Goal: Contribute content

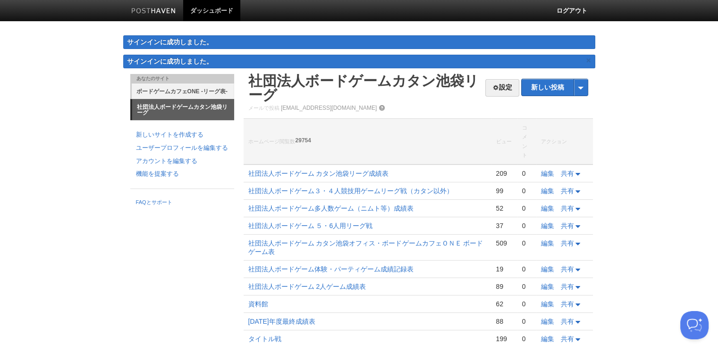
click at [206, 90] on font "ボードゲームカフェONE -リーグ表-" at bounding box center [181, 91] width 91 height 7
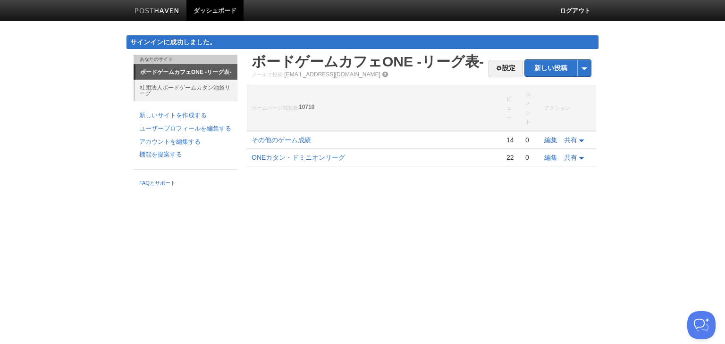
click at [553, 136] on font "編集" at bounding box center [550, 140] width 13 height 8
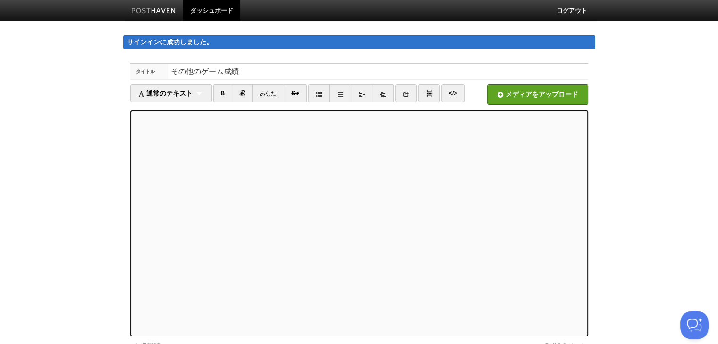
scroll to position [73, 0]
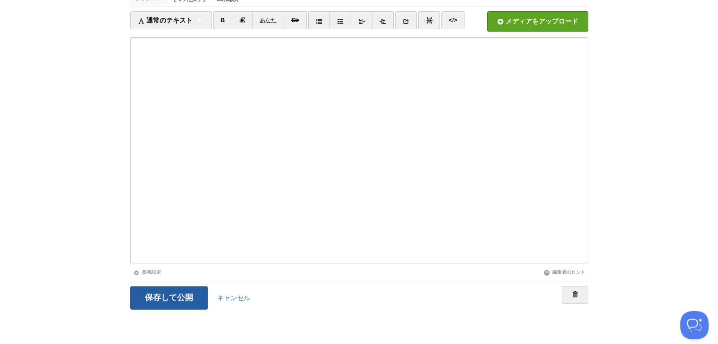
click at [150, 301] on input "保存して公開" at bounding box center [168, 298] width 77 height 24
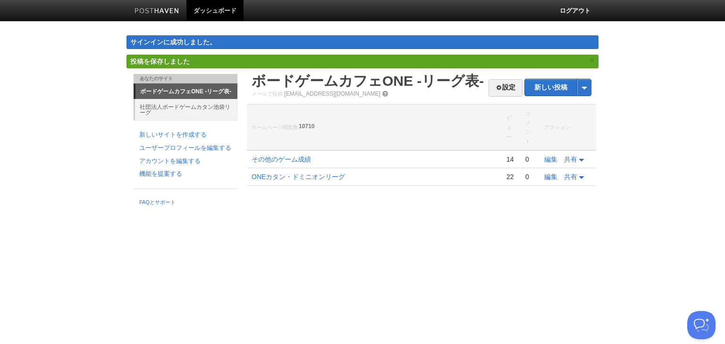
click at [549, 174] on font "編集" at bounding box center [550, 177] width 13 height 8
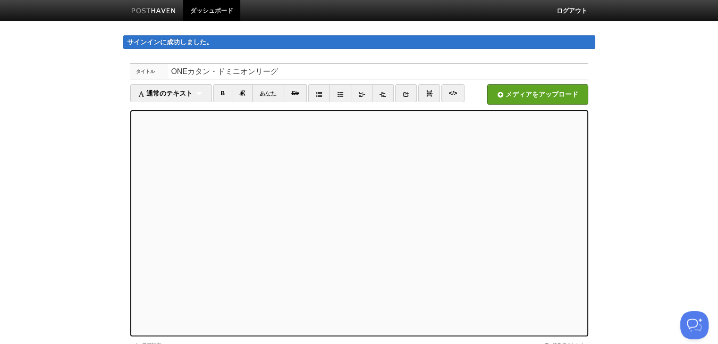
scroll to position [73, 0]
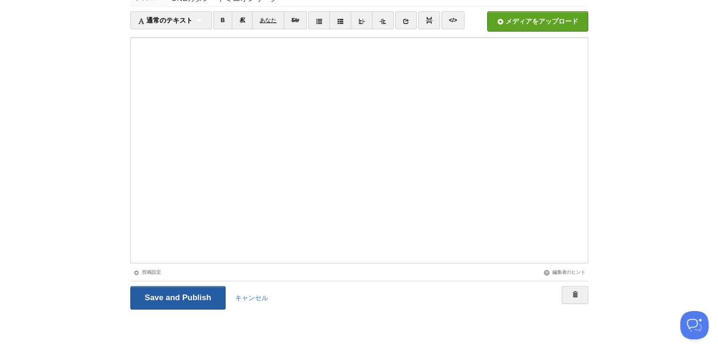
click at [160, 300] on input "Save and Publish" at bounding box center [178, 298] width 96 height 24
